Goal: Find specific page/section: Find specific page/section

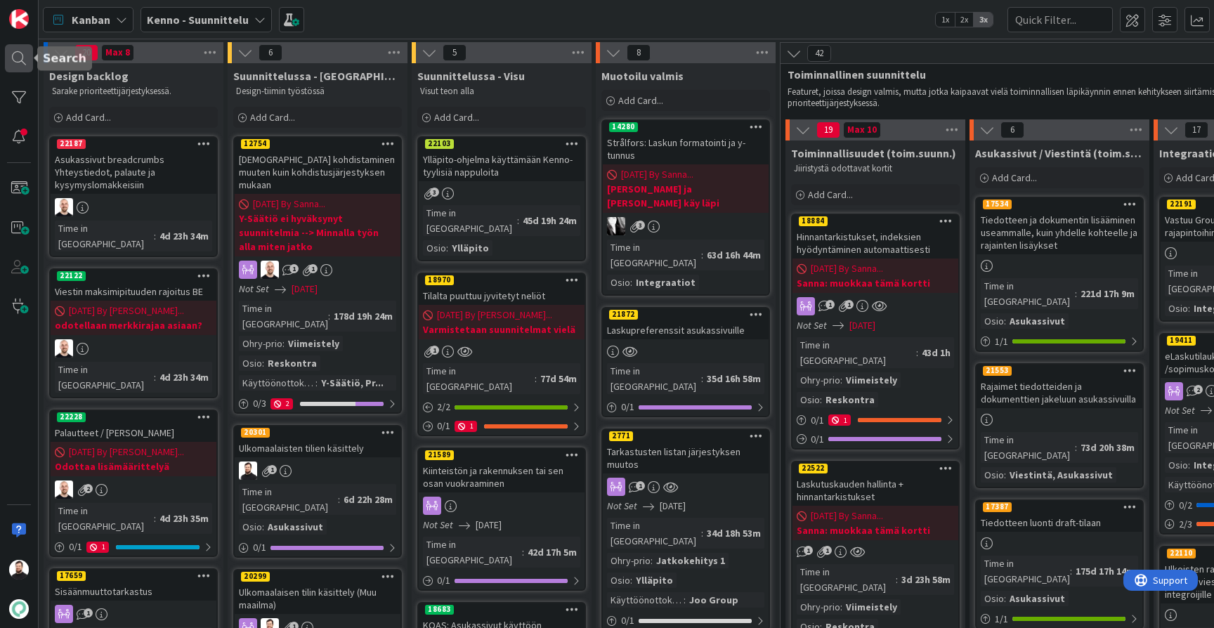
click at [13, 58] on div at bounding box center [19, 58] width 28 height 28
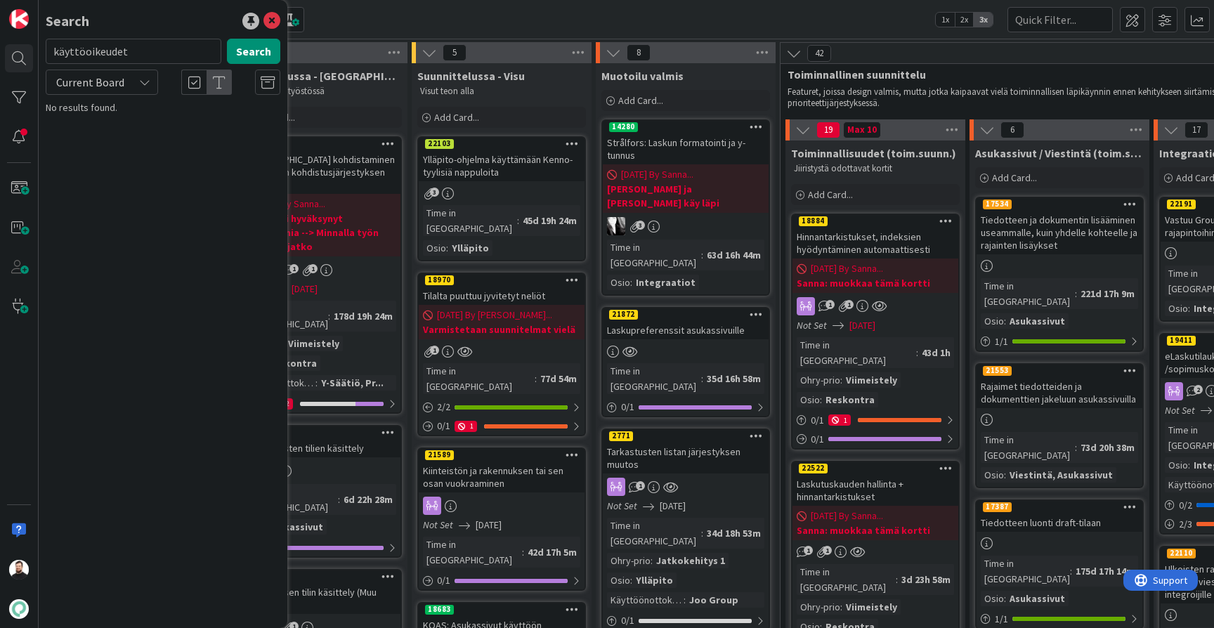
type input "käyttöoikeudet"
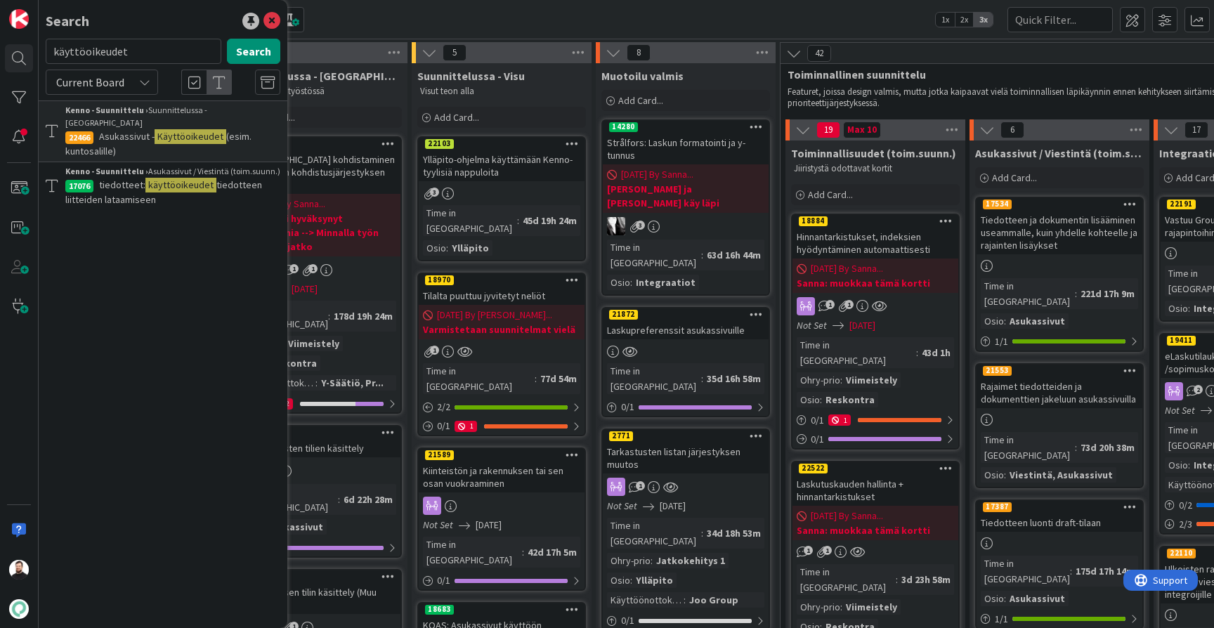
click at [126, 77] on span "Current Board" at bounding box center [89, 82] width 73 height 20
click at [104, 142] on span "All Boards" at bounding box center [126, 140] width 146 height 21
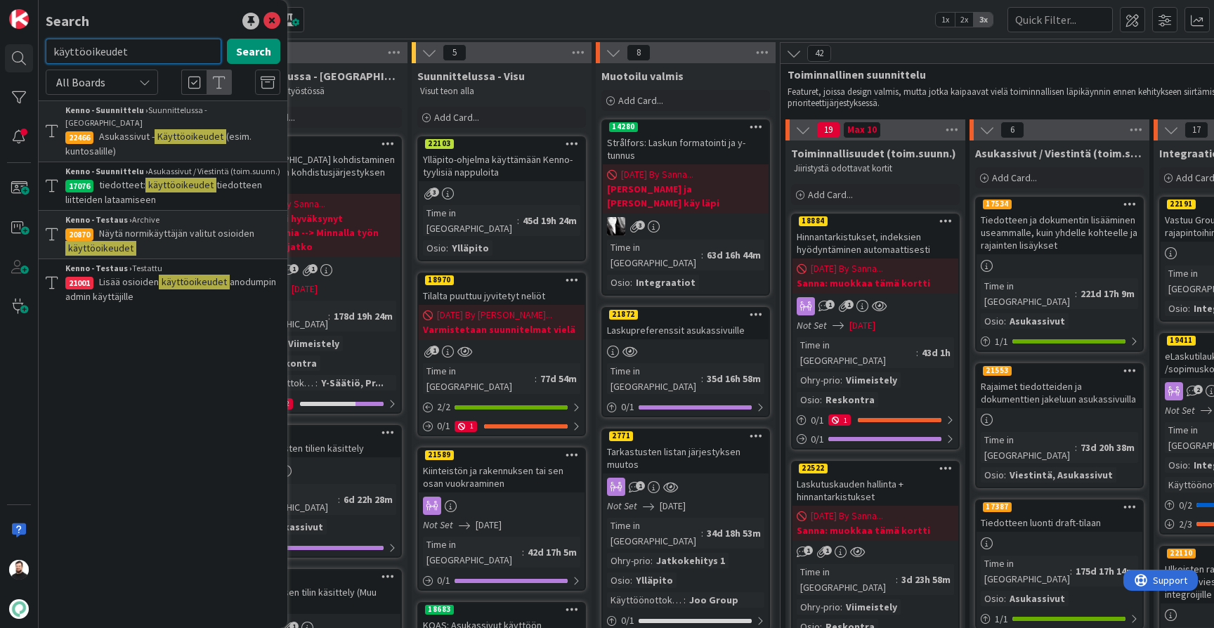
click at [141, 55] on input "käyttöoikeudet" at bounding box center [134, 51] width 176 height 25
click at [271, 23] on icon at bounding box center [272, 21] width 17 height 17
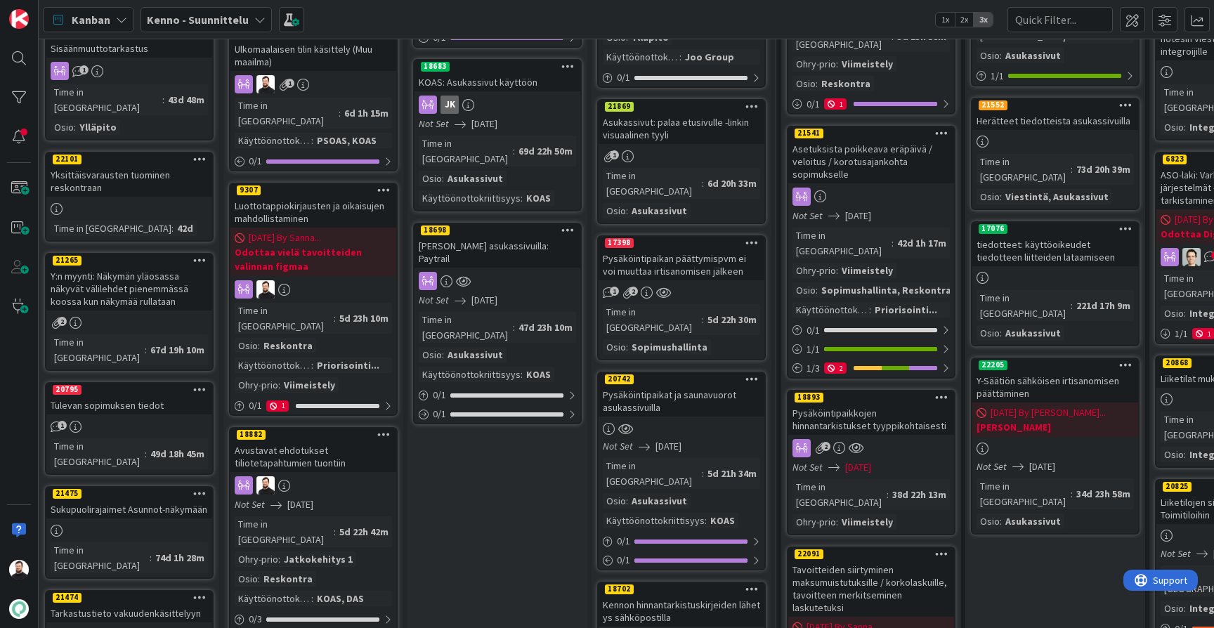
scroll to position [545, 4]
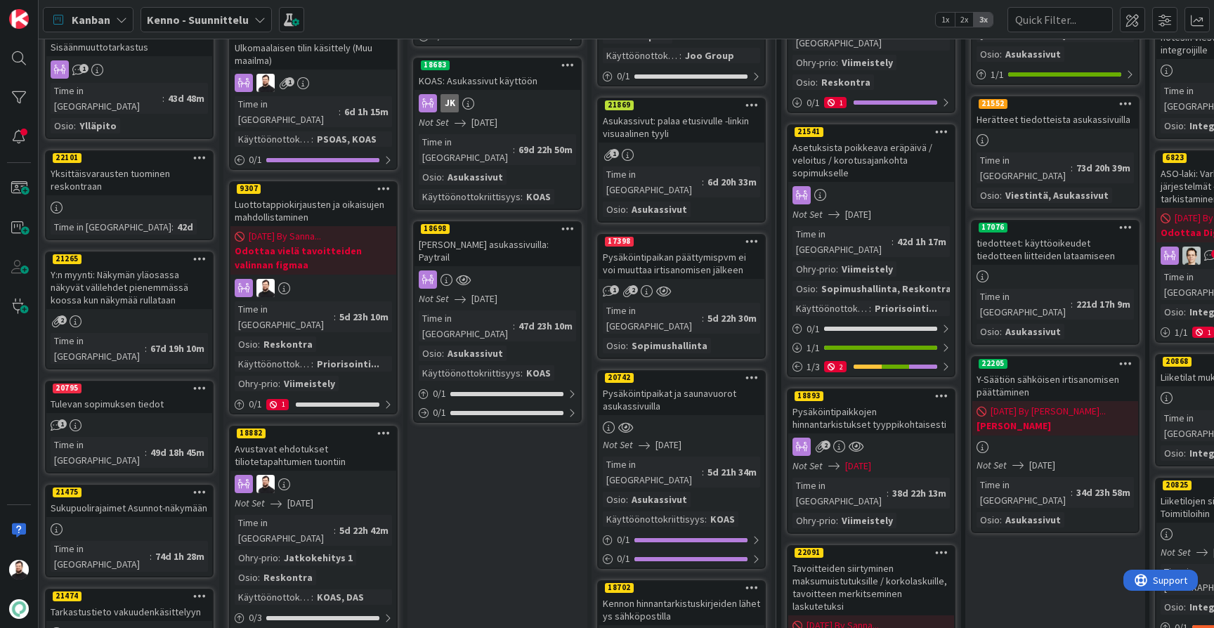
click at [659, 384] on div "Pysäköintipaikat ja saunavuorot asukassivuilla" at bounding box center [682, 399] width 166 height 31
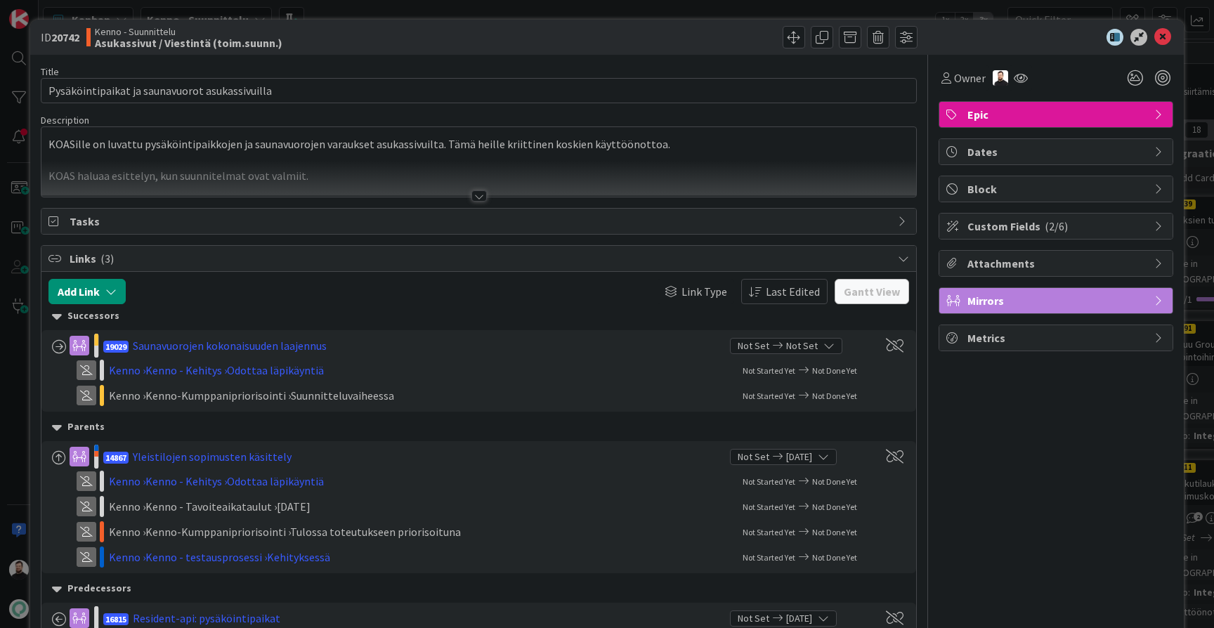
click at [477, 197] on div at bounding box center [479, 195] width 15 height 11
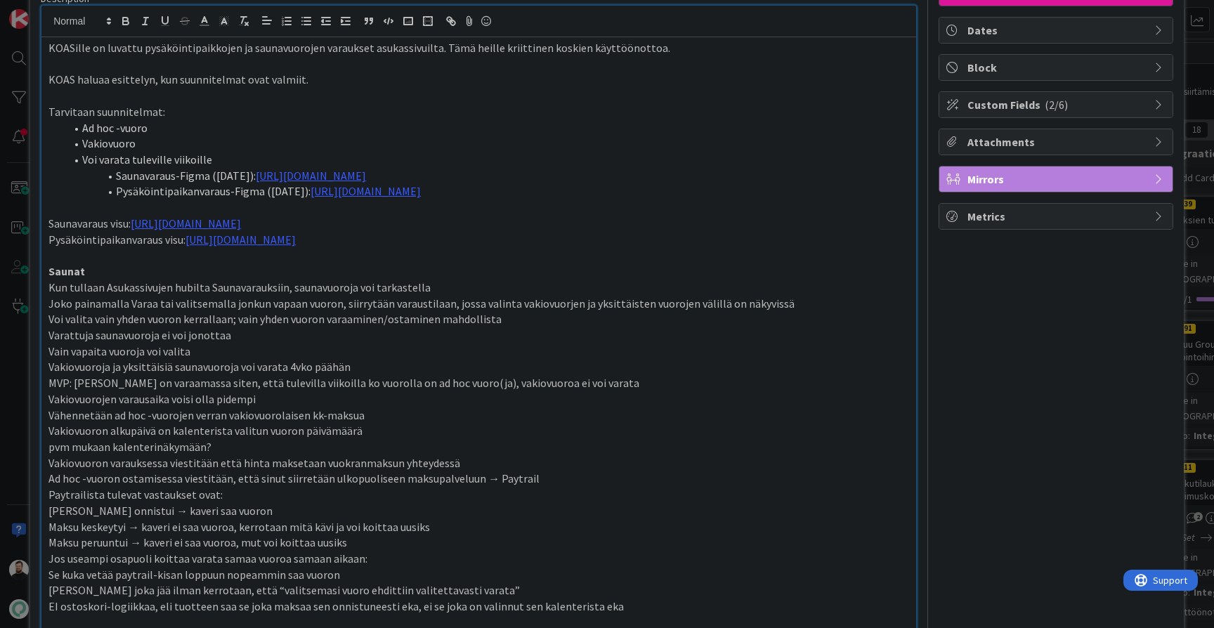
click at [19, 367] on div "ID 20742 Kenno - Suunnittelu Asukassivut / Viestintä (toim.suunn.) Title 46 / 1…" at bounding box center [607, 314] width 1214 height 628
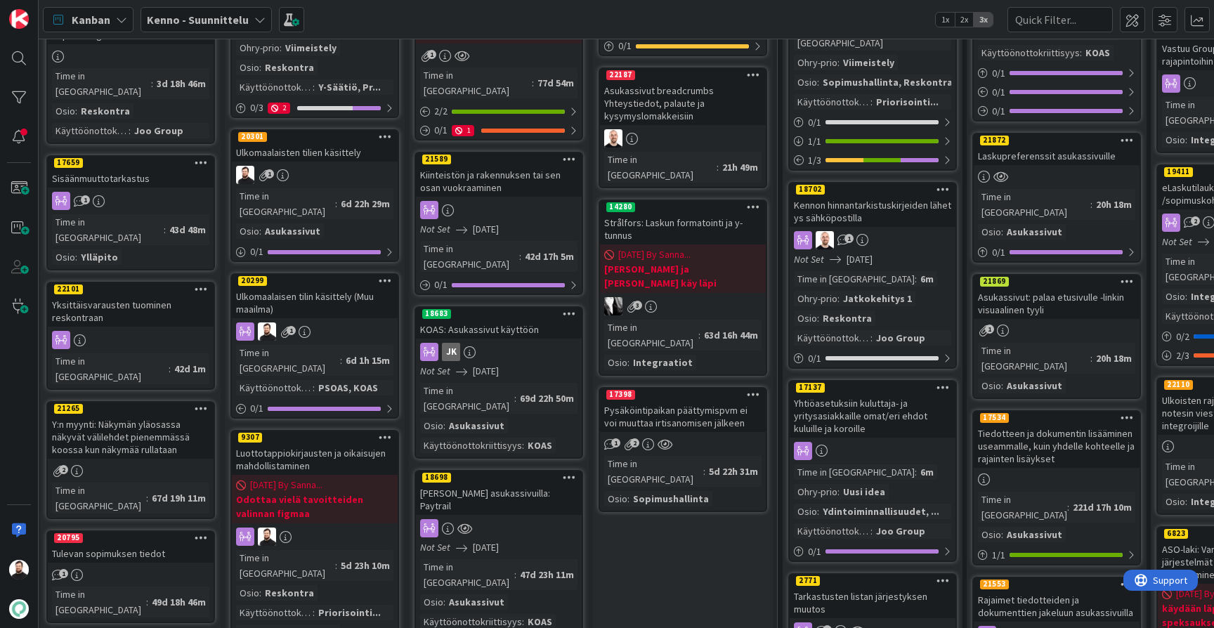
scroll to position [290, 3]
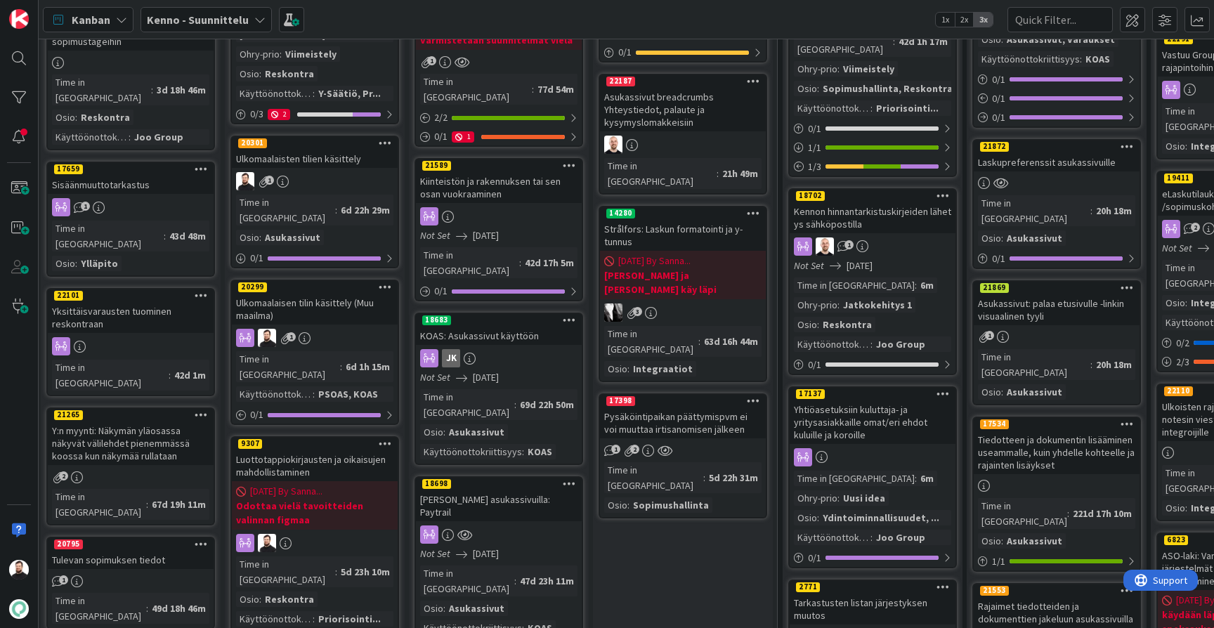
click at [509, 327] on div "KOAS: Asukassivut käyttöön" at bounding box center [499, 336] width 166 height 18
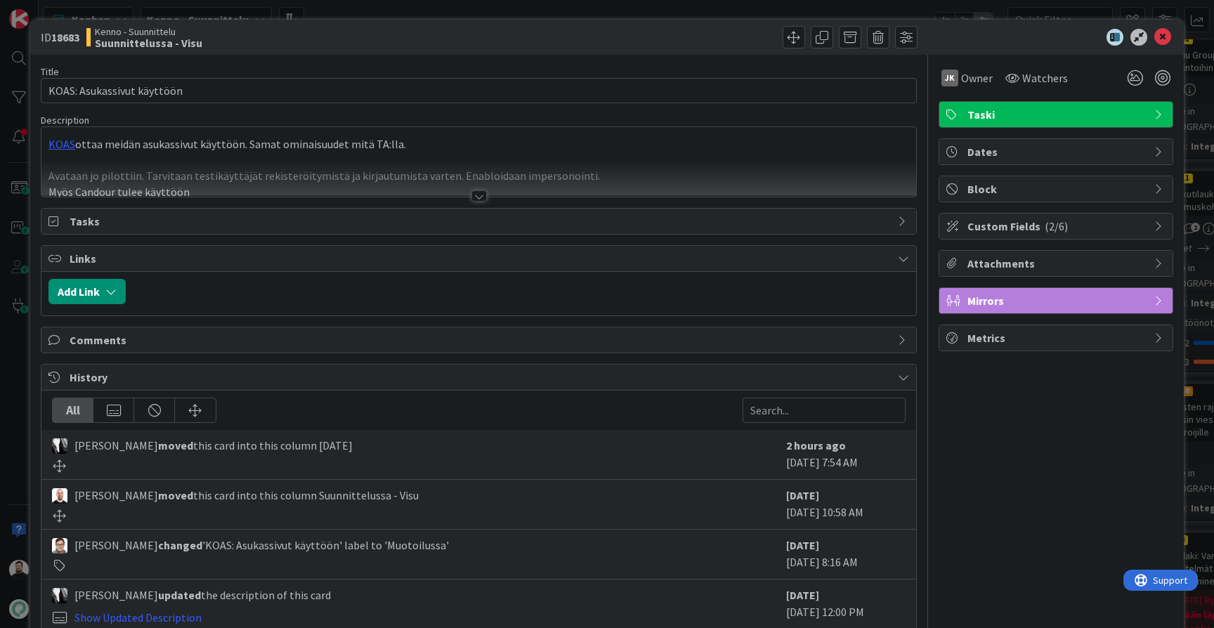
click at [478, 191] on div at bounding box center [479, 195] width 15 height 11
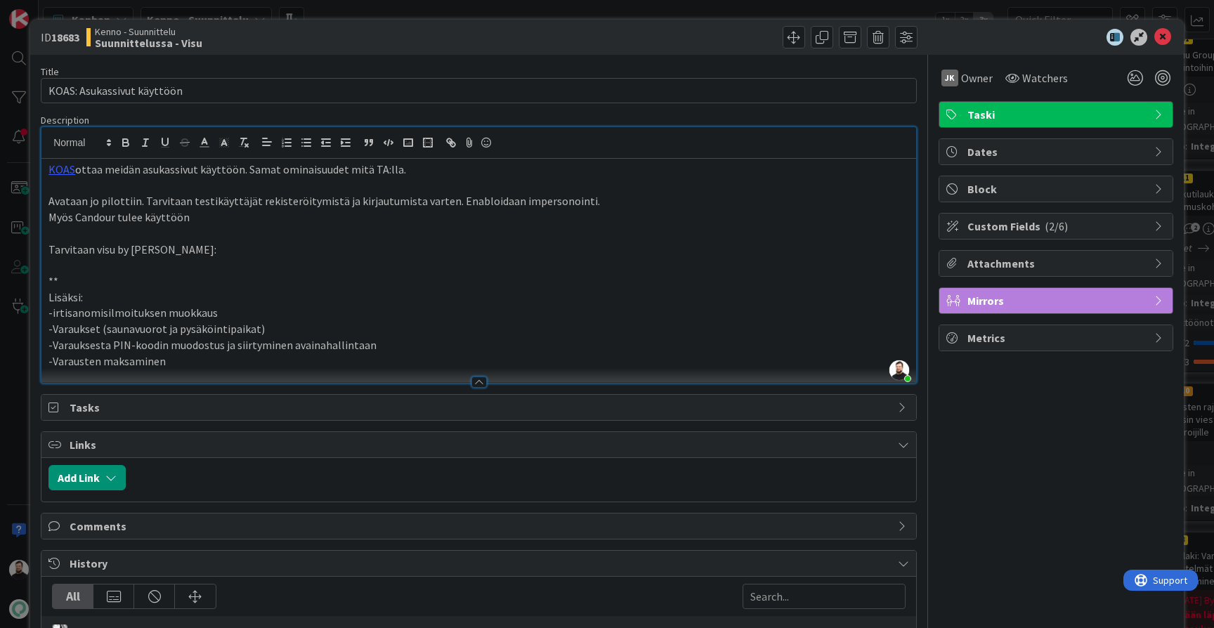
click at [15, 413] on div "ID 18683 Kenno - Suunnittelu Suunnittelussa - Visu Title 26 / 128 KOAS: Asukass…" at bounding box center [607, 314] width 1214 height 628
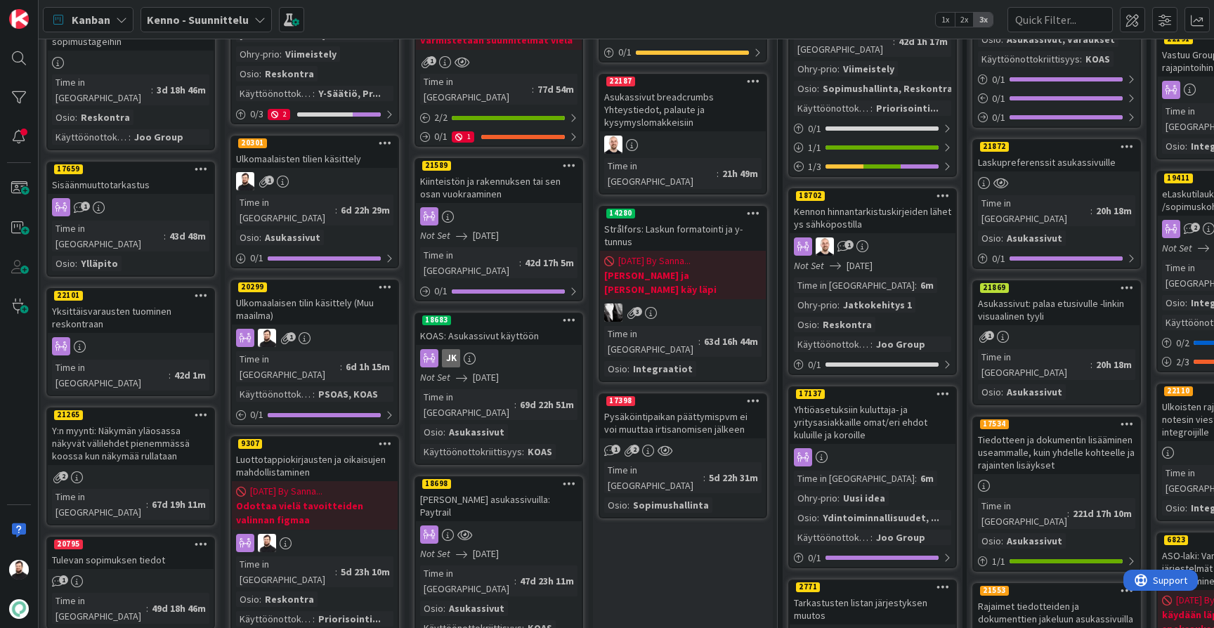
click at [493, 491] on div "Maksaminen asukassivuilla: Paytrail" at bounding box center [499, 506] width 166 height 31
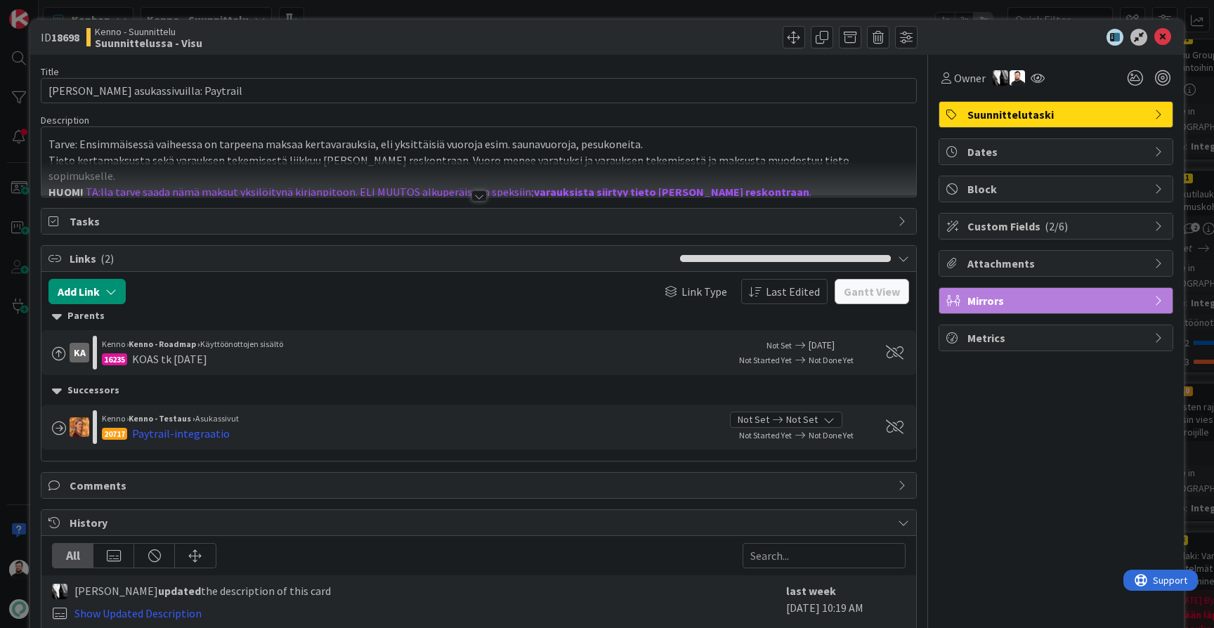
click at [483, 200] on div at bounding box center [479, 195] width 15 height 11
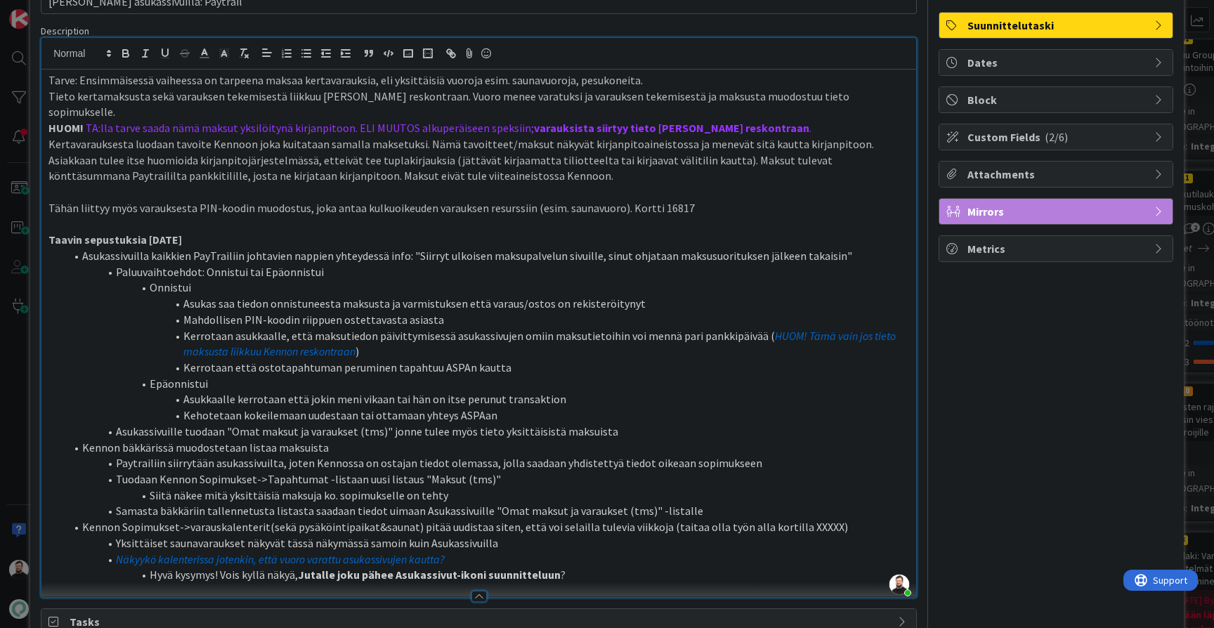
click at [15, 401] on div "ID 18698 Kenno - Suunnittelu Suunnittelussa - Visu Title 35 / 128 Maksaminen as…" at bounding box center [607, 314] width 1214 height 628
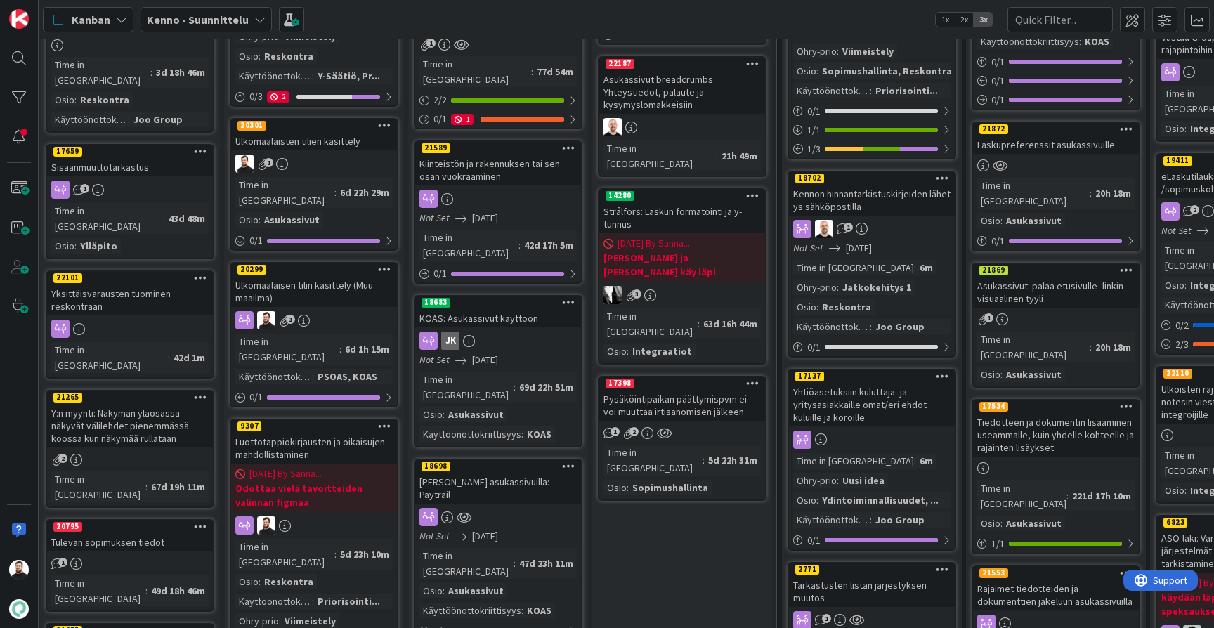
scroll to position [309, 4]
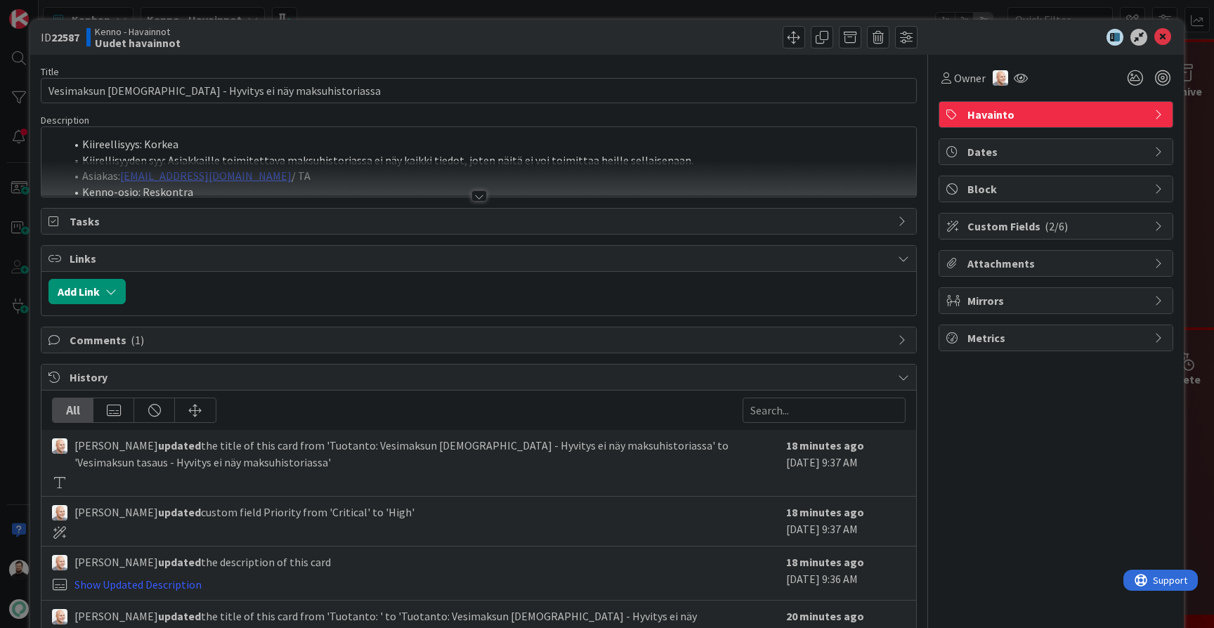
click at [477, 193] on div at bounding box center [479, 195] width 15 height 11
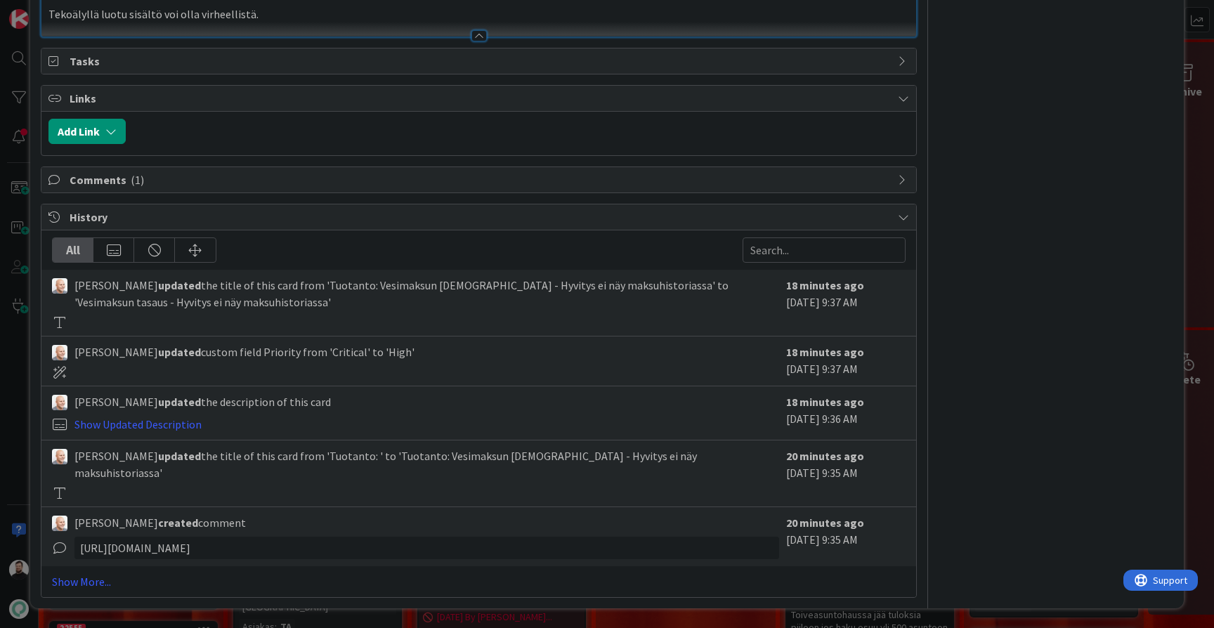
scroll to position [1823, 0]
click at [394, 188] on span "Comments ( 1 )" at bounding box center [481, 179] width 822 height 17
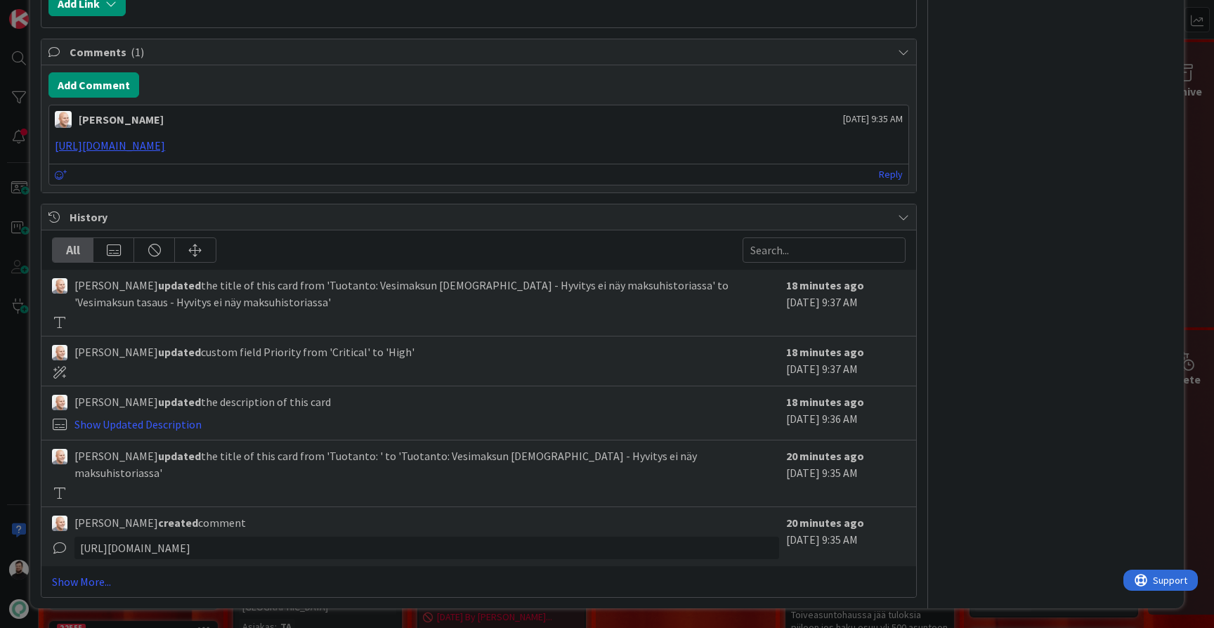
click at [380, 60] on span "Comments ( 1 )" at bounding box center [481, 52] width 822 height 17
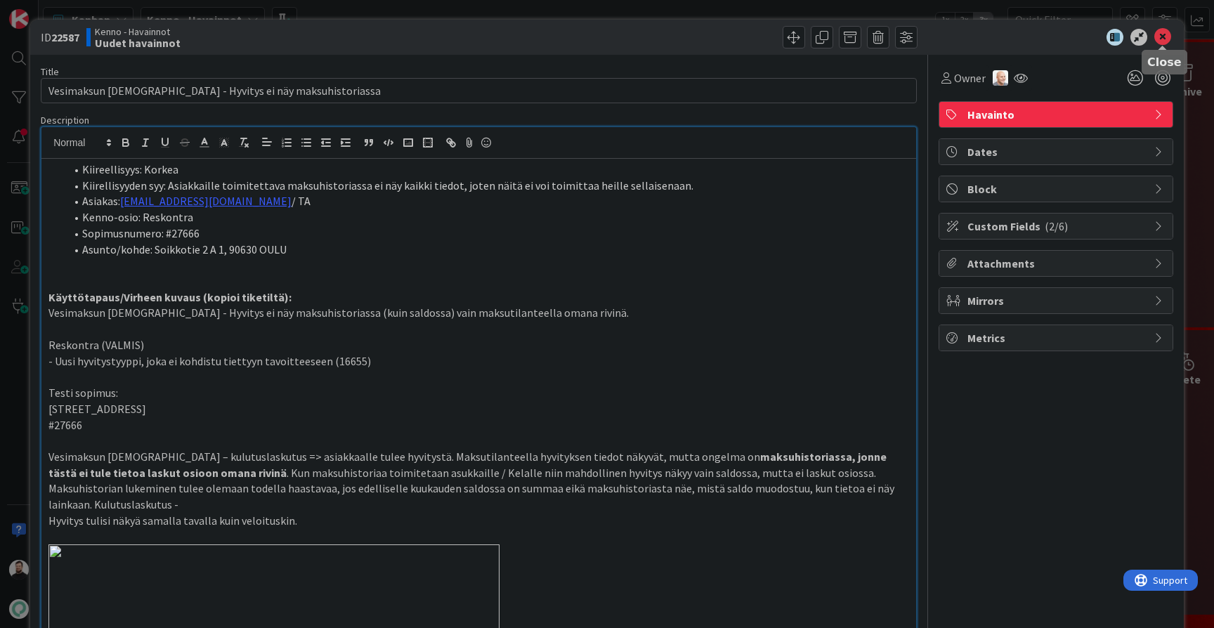
scroll to position [0, 0]
click at [1162, 39] on icon at bounding box center [1163, 37] width 17 height 17
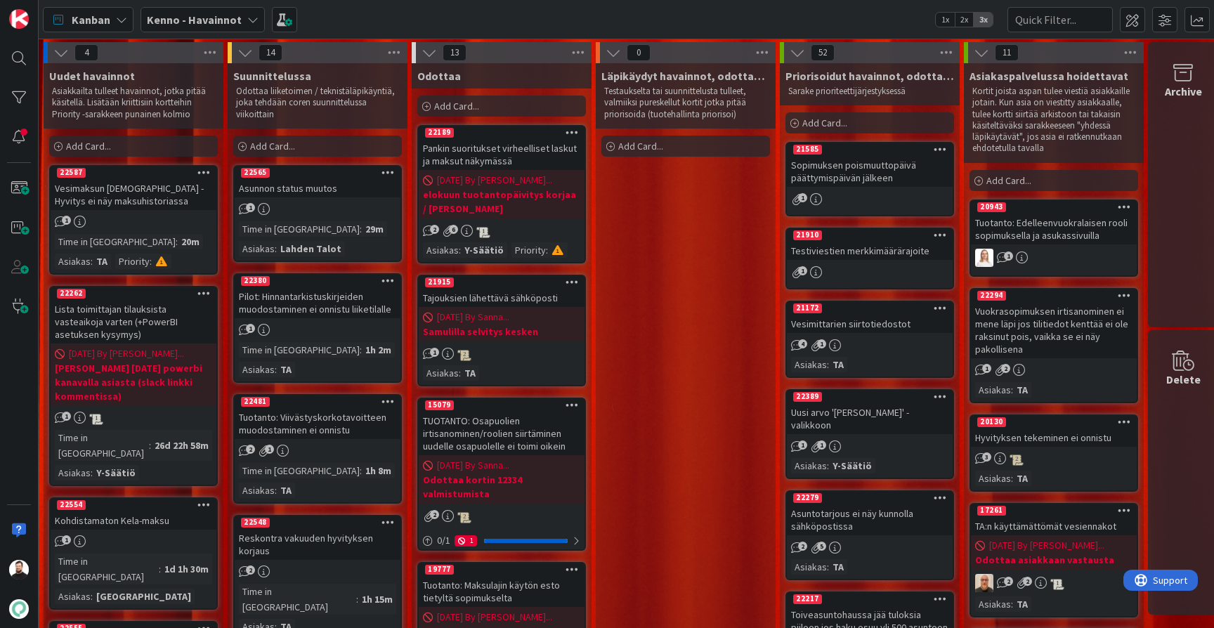
click at [194, 24] on b "Kenno - Havainnot" at bounding box center [194, 20] width 95 height 14
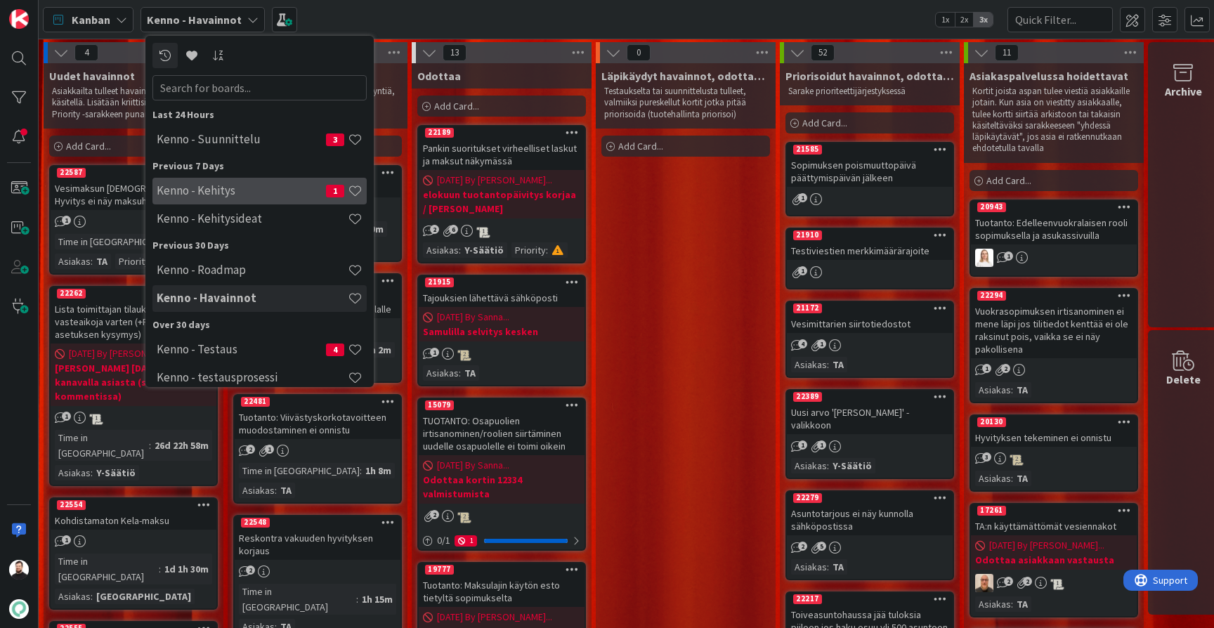
click at [238, 186] on h4 "Kenno - Kehitys" at bounding box center [241, 190] width 169 height 14
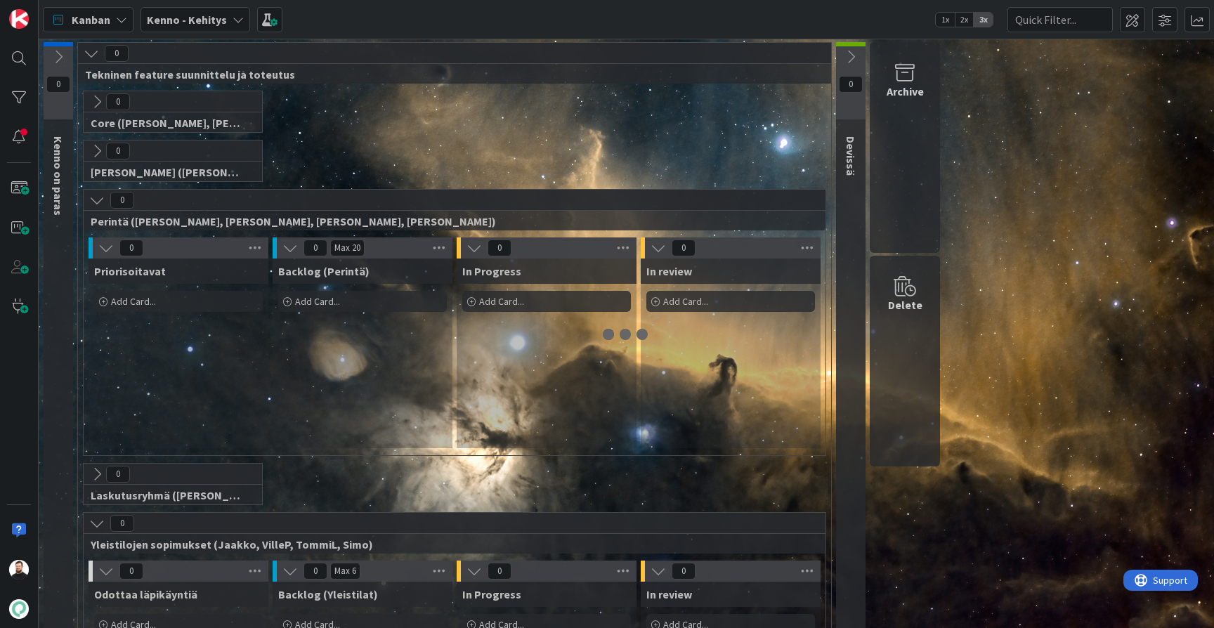
click at [120, 20] on icon at bounding box center [121, 19] width 11 height 11
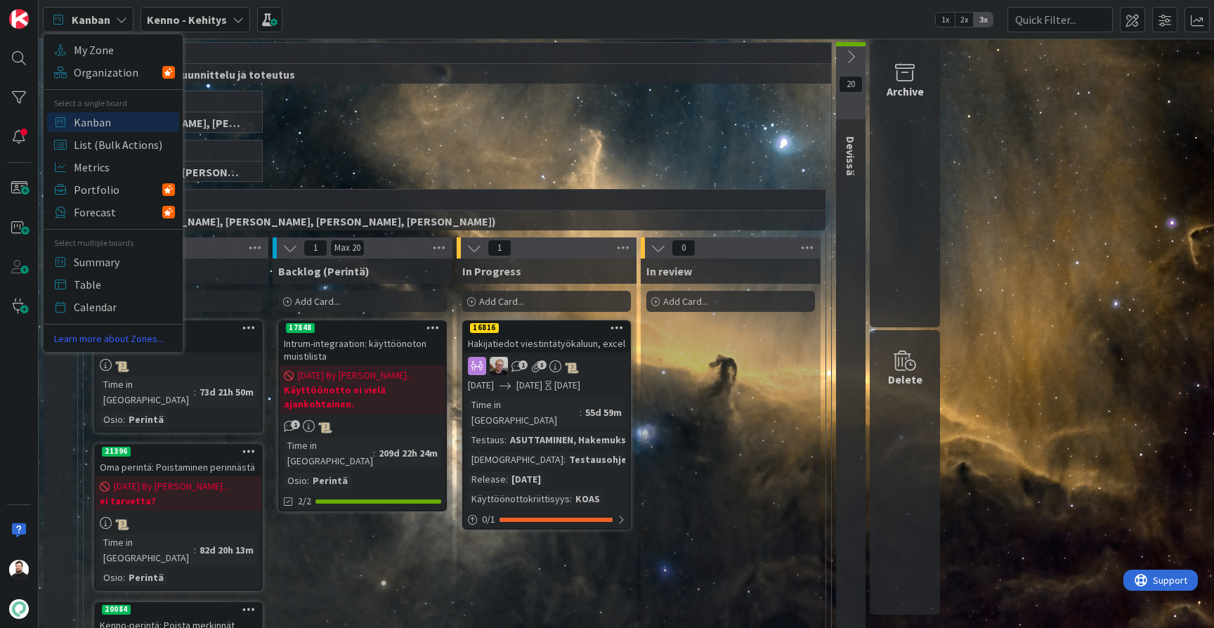
click at [120, 20] on icon at bounding box center [121, 19] width 11 height 11
